Goal: Information Seeking & Learning: Learn about a topic

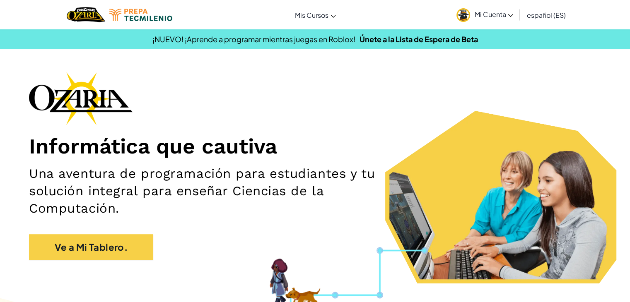
click at [487, 15] on span "Mi Cuenta" at bounding box center [493, 14] width 39 height 9
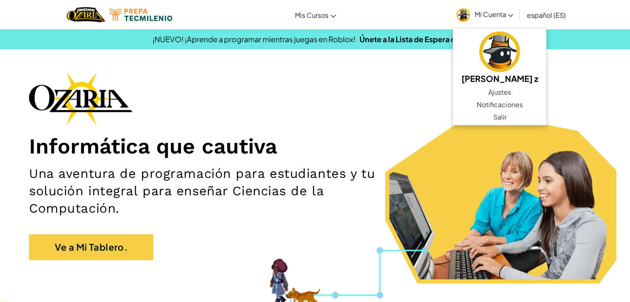
click at [424, 125] on div "Informática que cautiva Una aventura de programación para estudiantes y tu solu…" at bounding box center [315, 170] width 572 height 197
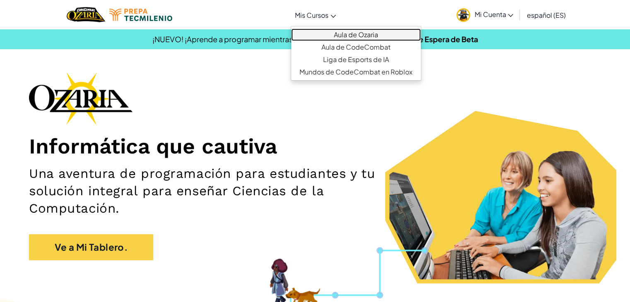
click at [308, 33] on link "Aula de Ozaria" at bounding box center [356, 35] width 130 height 12
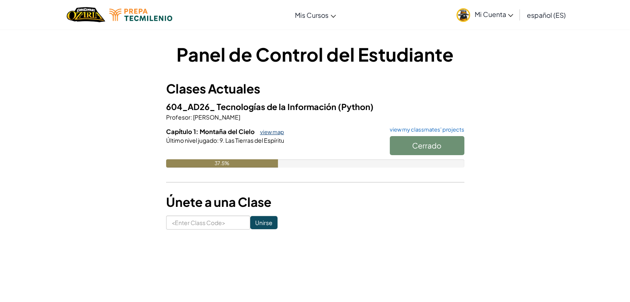
click at [273, 131] on link "view map" at bounding box center [270, 132] width 28 height 7
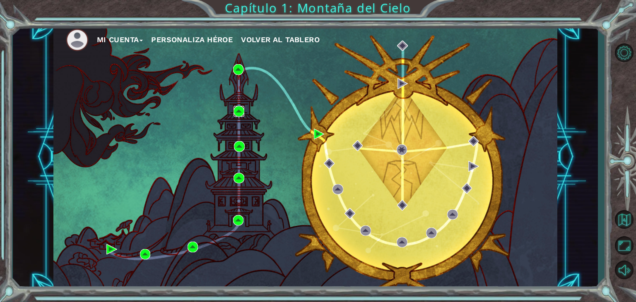
click at [242, 111] on img at bounding box center [239, 111] width 11 height 11
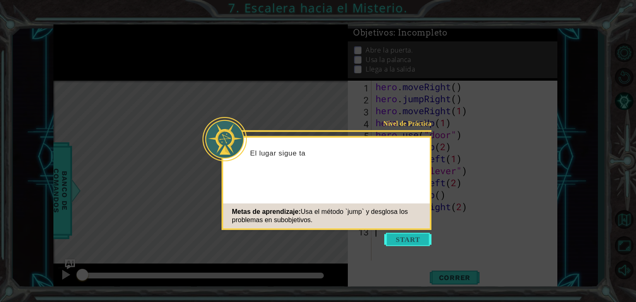
click at [405, 242] on button "Start" at bounding box center [407, 239] width 47 height 13
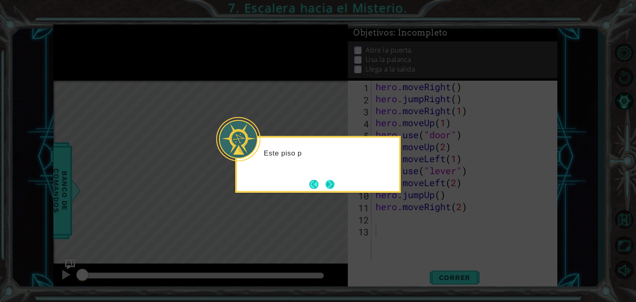
click at [327, 187] on button "Next" at bounding box center [330, 184] width 9 height 9
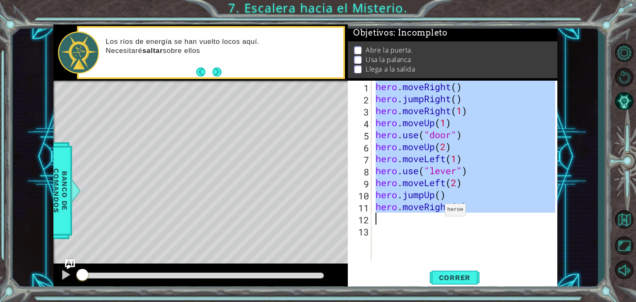
drag, startPoint x: 364, startPoint y: 87, endPoint x: 439, endPoint y: 211, distance: 144.2
click at [439, 211] on div "1 2 3 4 5 6 7 8 9 10 11 12 13 hero . moveRight ( ) hero . jumpRight ( ) hero . …" at bounding box center [452, 171] width 208 height 180
type textarea "hero.moveRight(2)"
click at [442, 279] on span "Correr" at bounding box center [455, 278] width 48 height 8
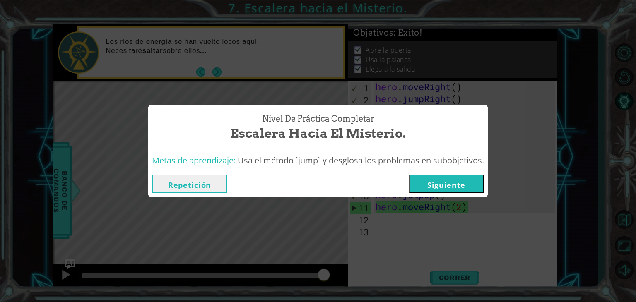
click at [450, 186] on button "Siguiente" at bounding box center [446, 184] width 75 height 19
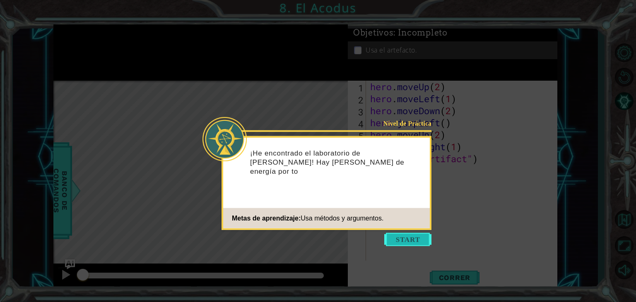
click at [403, 244] on button "Start" at bounding box center [407, 239] width 47 height 13
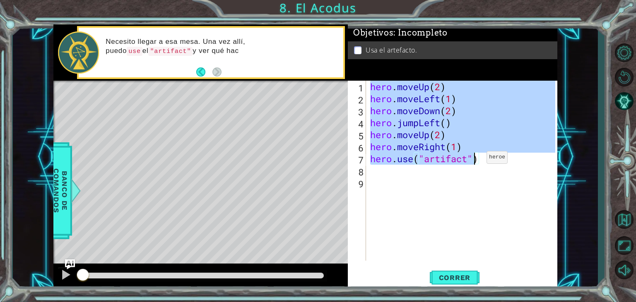
drag, startPoint x: 371, startPoint y: 85, endPoint x: 474, endPoint y: 159, distance: 126.9
click at [474, 159] on div "hero . moveUp ( 2 ) hero . moveLeft ( 1 ) hero . moveDown ( 2 ) hero . jumpLeft…" at bounding box center [464, 183] width 191 height 204
type textarea "hero.moveRight(1) hero.use("artifact")"
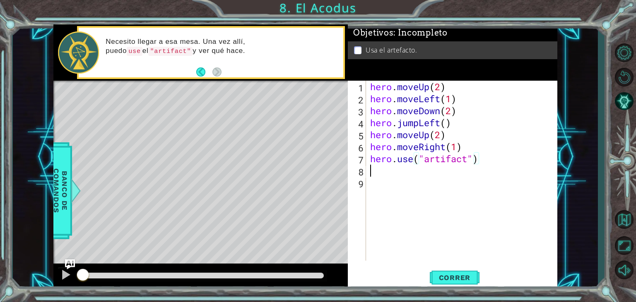
click at [496, 174] on div "hero . moveUp ( 2 ) hero . moveLeft ( 1 ) hero . moveDown ( 2 ) hero . jumpLeft…" at bounding box center [464, 183] width 191 height 204
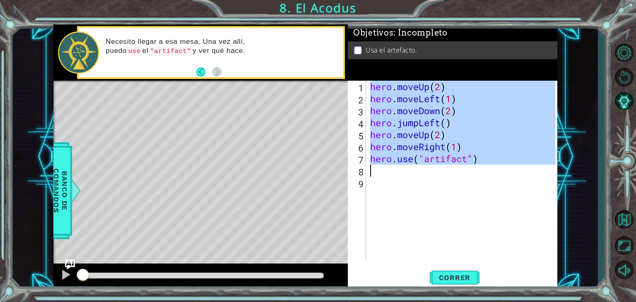
drag, startPoint x: 370, startPoint y: 89, endPoint x: 483, endPoint y: 175, distance: 141.3
click at [483, 175] on div "hero . moveUp ( 2 ) hero . moveLeft ( 1 ) hero . moveDown ( 2 ) hero . jumpLeft…" at bounding box center [464, 183] width 191 height 204
type textarea "hero.use("artifact")"
